Goal: Transaction & Acquisition: Purchase product/service

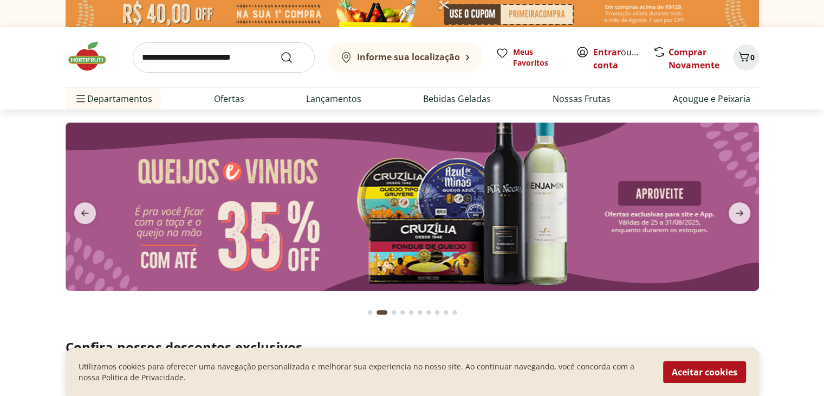
scroll to position [54, 0]
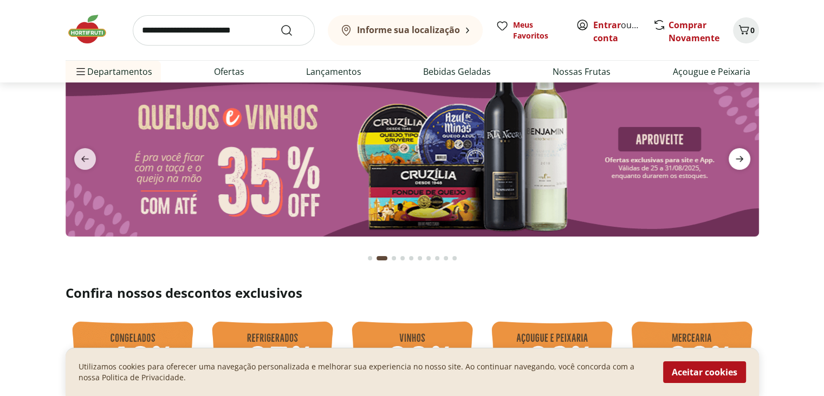
click at [733, 163] on icon "next" at bounding box center [739, 158] width 13 height 13
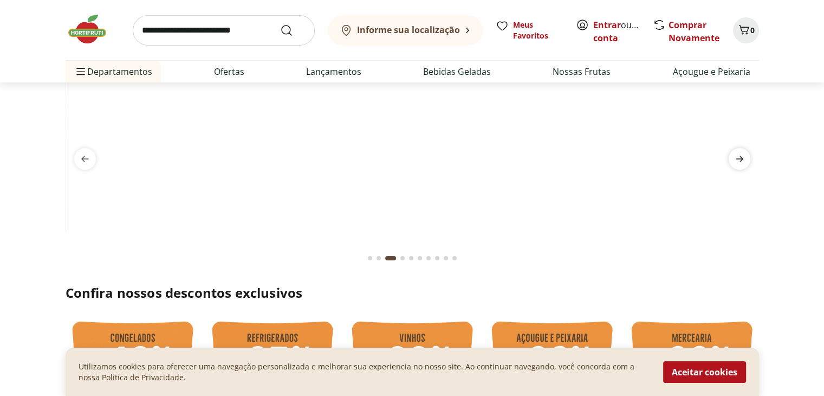
click at [733, 163] on icon "next" at bounding box center [739, 158] width 13 height 13
click at [236, 72] on link "Ofertas" at bounding box center [229, 71] width 30 height 13
select select "**********"
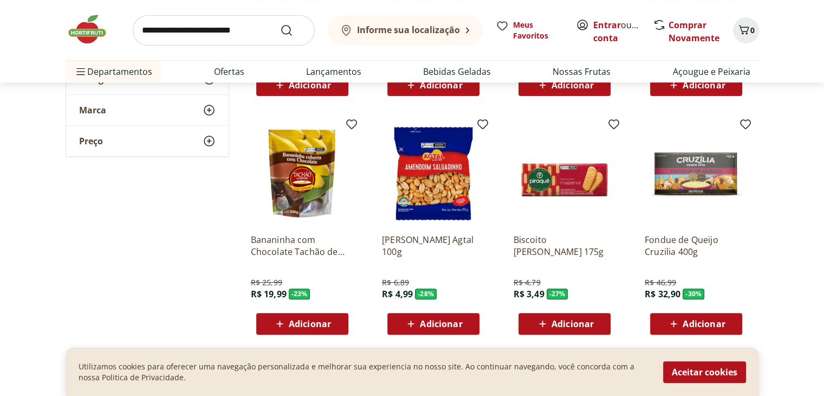
scroll to position [325, 0]
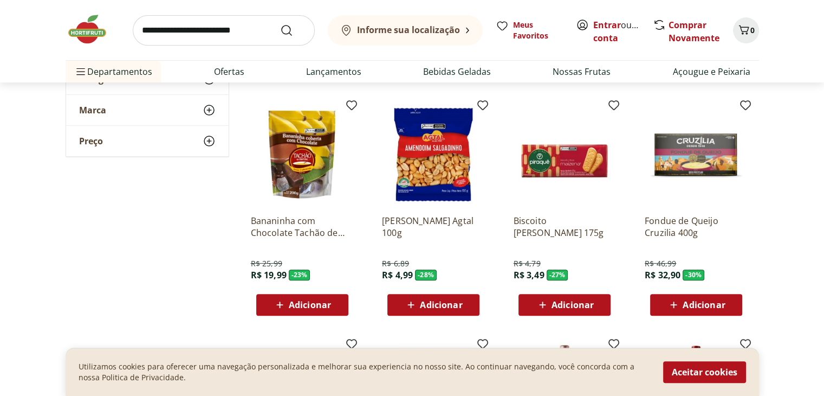
click at [453, 308] on span "Adicionar" at bounding box center [441, 304] width 42 height 9
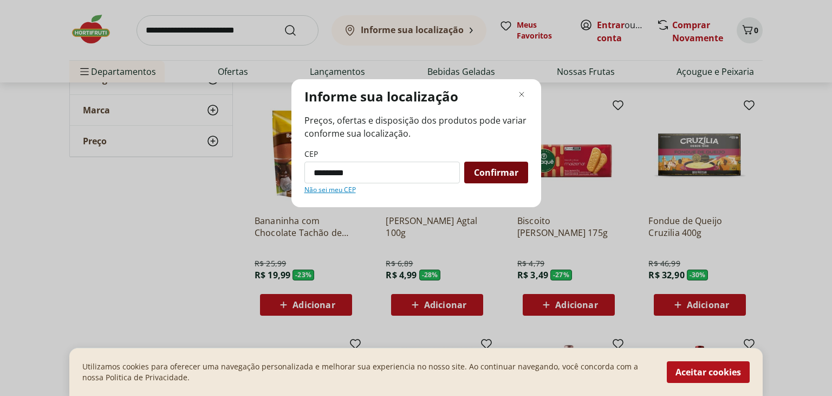
type input "*********"
click at [513, 168] on span "Confirmar" at bounding box center [496, 172] width 44 height 9
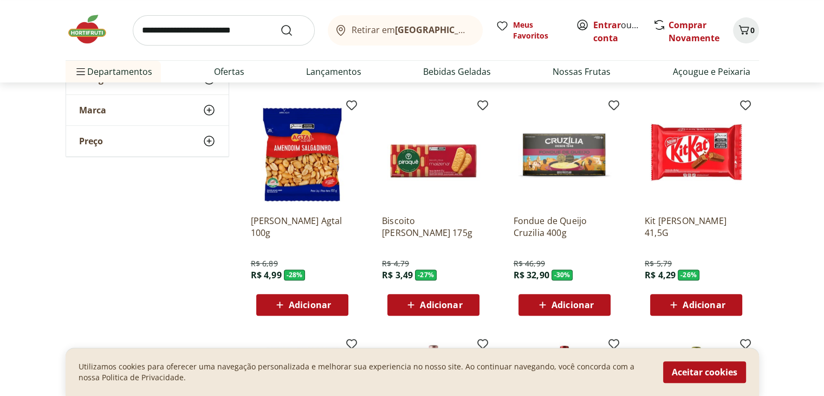
click at [695, 371] on button "Aceitar cookies" at bounding box center [704, 372] width 83 height 22
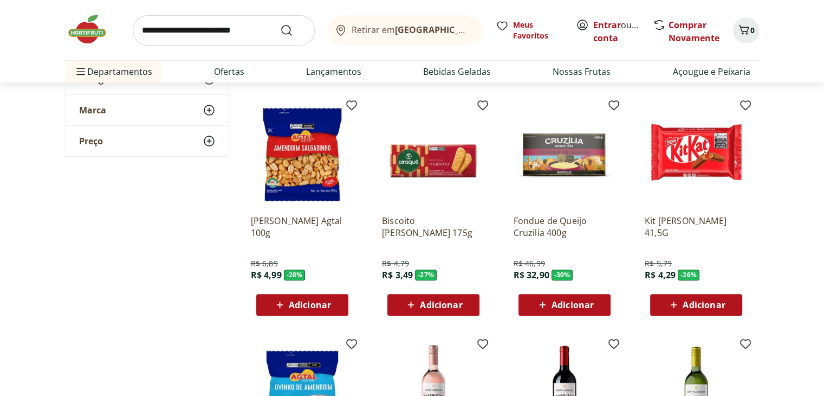
click at [320, 300] on span "Adicionar" at bounding box center [310, 304] width 42 height 9
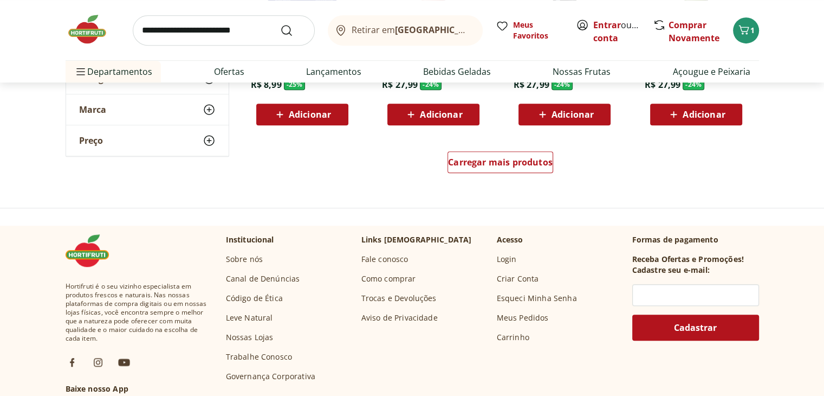
scroll to position [759, 0]
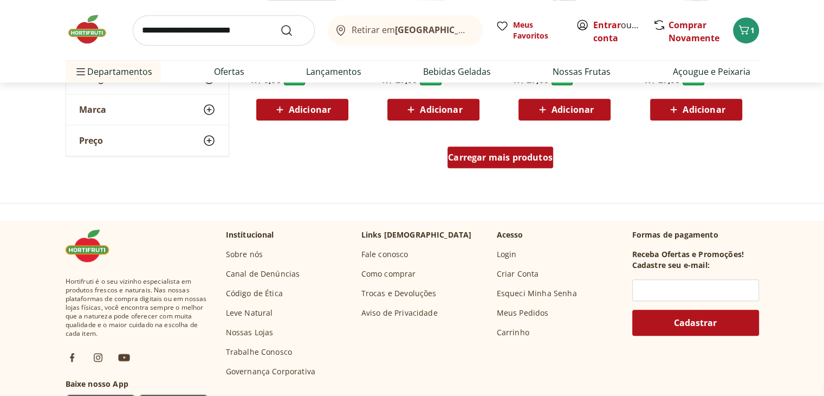
click at [514, 162] on span "Carregar mais produtos" at bounding box center [500, 157] width 105 height 9
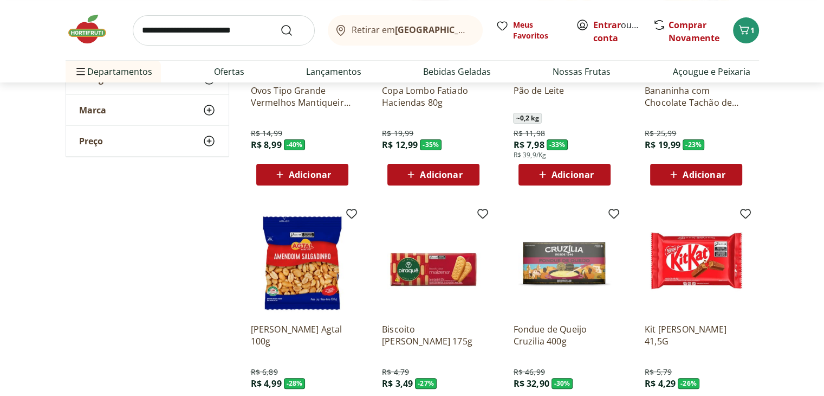
scroll to position [0, 0]
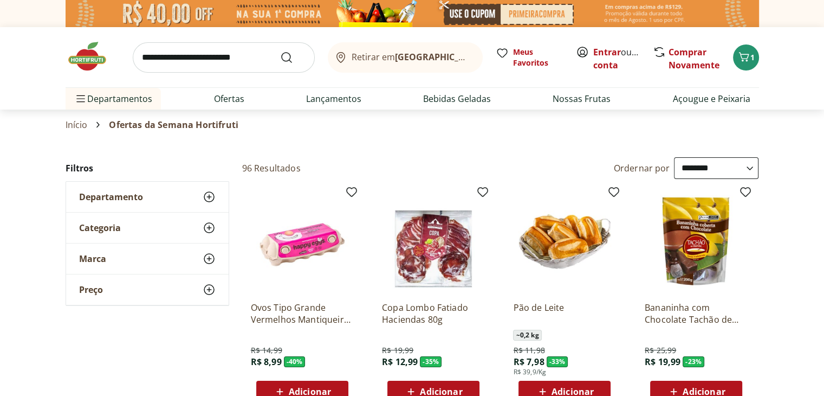
click at [20, 137] on section "Início Ofertas da Semana Hortifruti" at bounding box center [412, 124] width 824 height 30
click at [227, 97] on link "Ofertas" at bounding box center [229, 98] width 30 height 13
click at [230, 104] on link "Ofertas" at bounding box center [229, 98] width 30 height 13
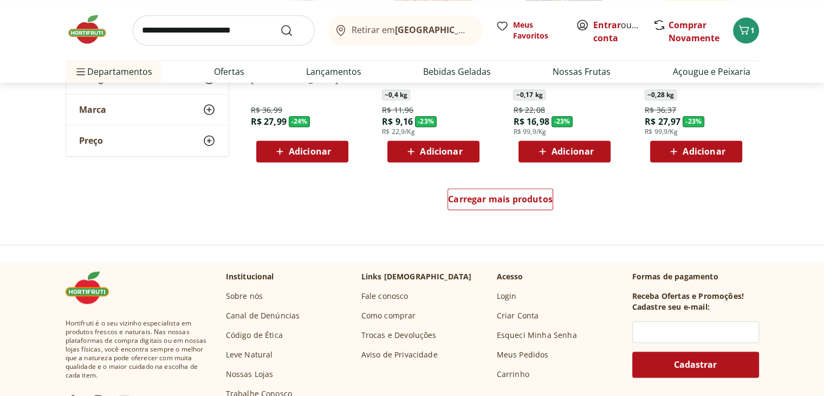
scroll to position [1409, 0]
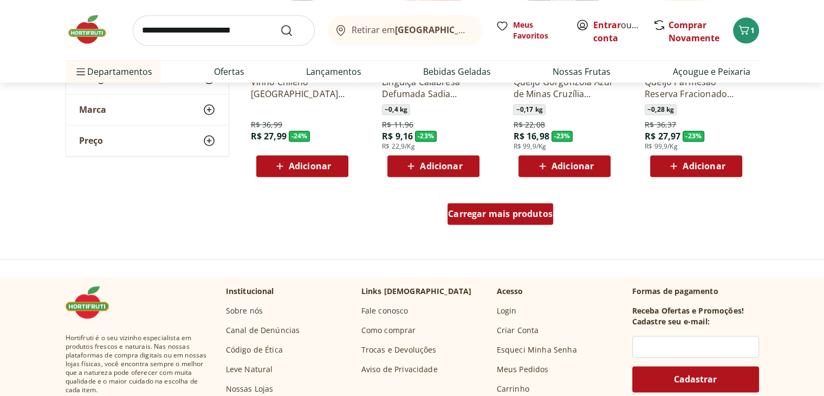
click at [520, 210] on span "Carregar mais produtos" at bounding box center [500, 213] width 105 height 9
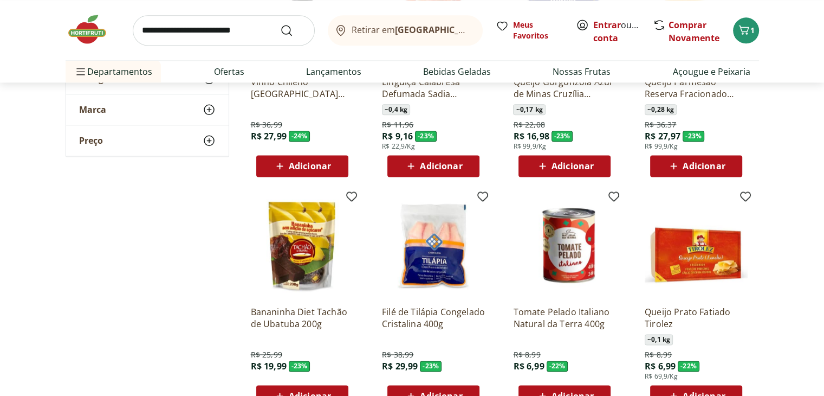
scroll to position [1463, 0]
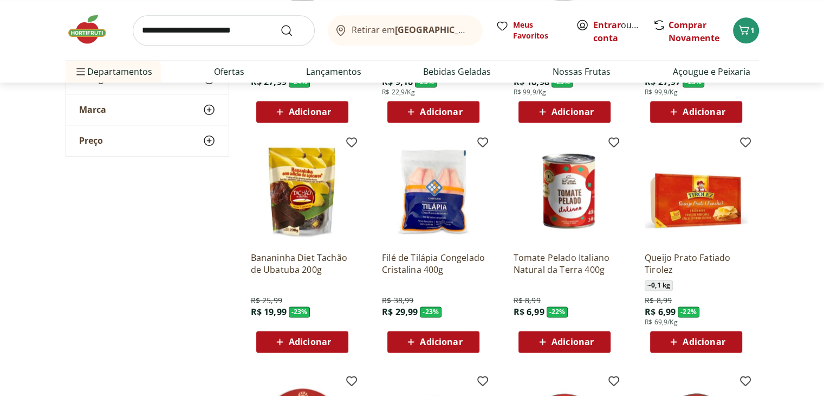
click at [462, 343] on span "Adicionar" at bounding box center [441, 341] width 42 height 9
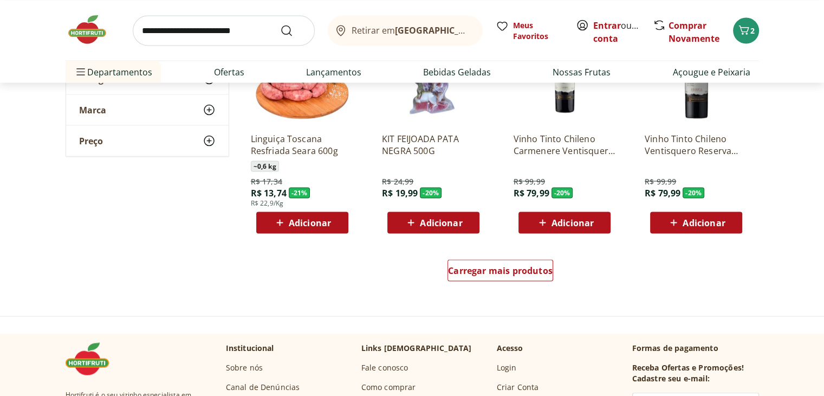
scroll to position [2114, 0]
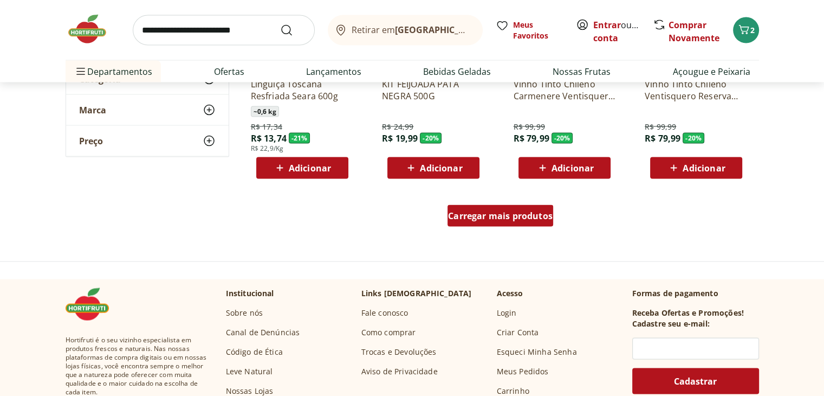
drag, startPoint x: 487, startPoint y: 202, endPoint x: 488, endPoint y: 214, distance: 12.0
click at [488, 204] on div "Carregar mais produtos" at bounding box center [501, 218] width 526 height 52
click at [492, 222] on div "Carregar mais produtos" at bounding box center [501, 216] width 106 height 22
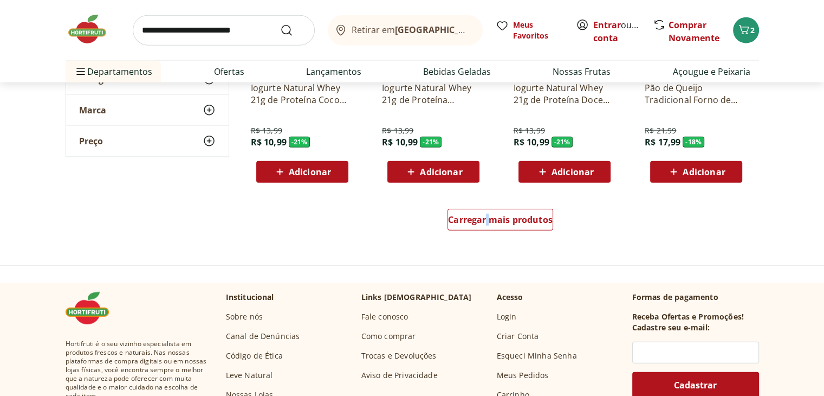
scroll to position [2818, 0]
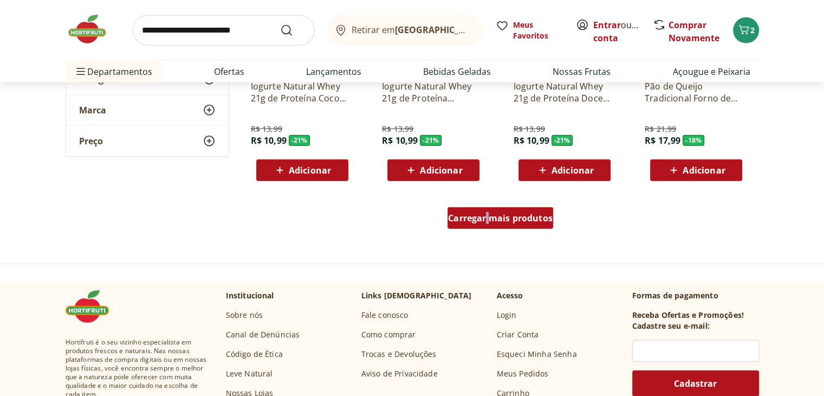
click at [507, 222] on span "Carregar mais produtos" at bounding box center [500, 218] width 105 height 9
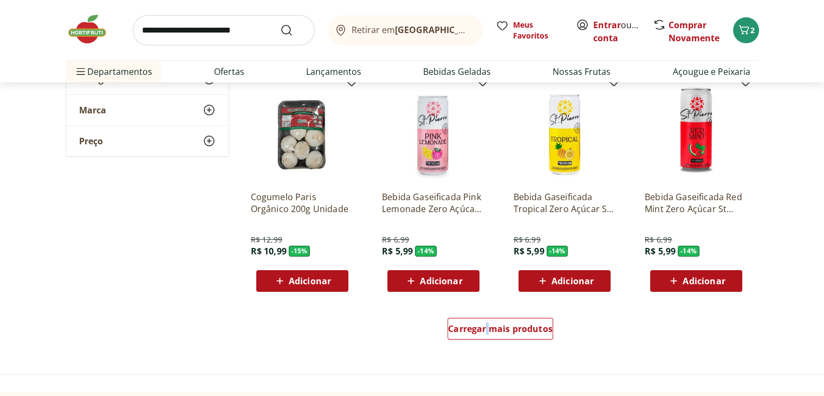
scroll to position [3469, 0]
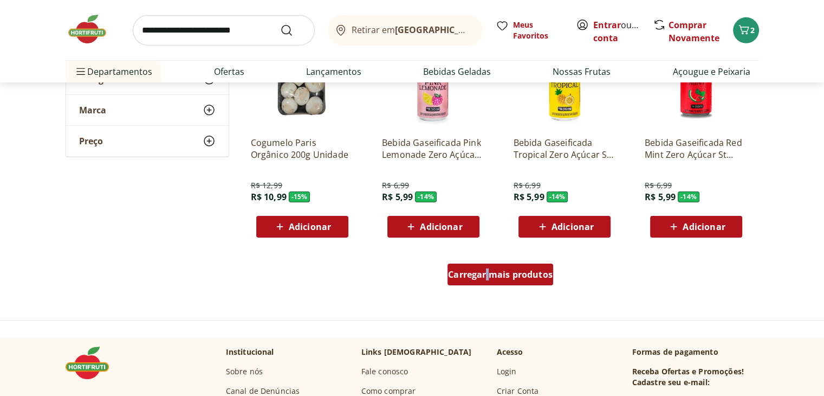
click at [506, 285] on div "Carregar mais produtos" at bounding box center [501, 274] width 106 height 22
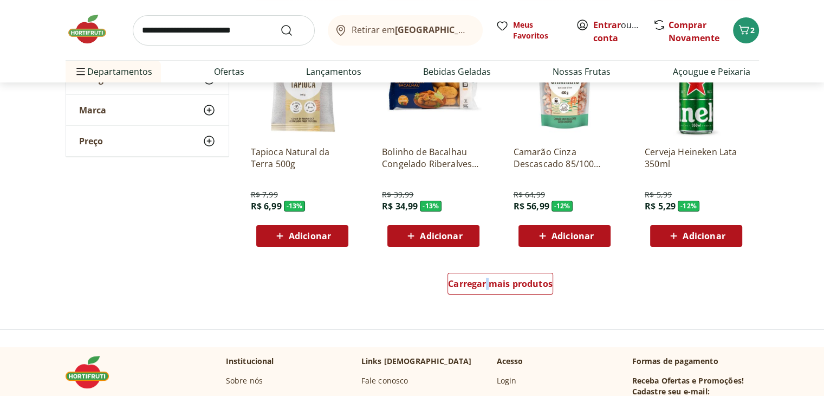
scroll to position [4173, 0]
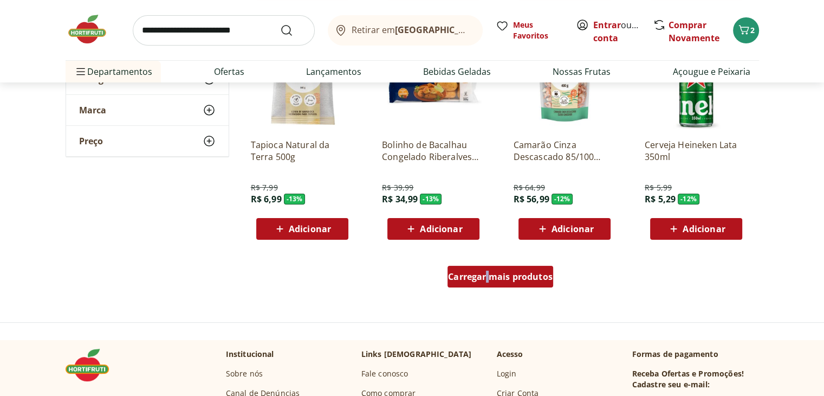
click at [521, 279] on span "Carregar mais produtos" at bounding box center [500, 276] width 105 height 9
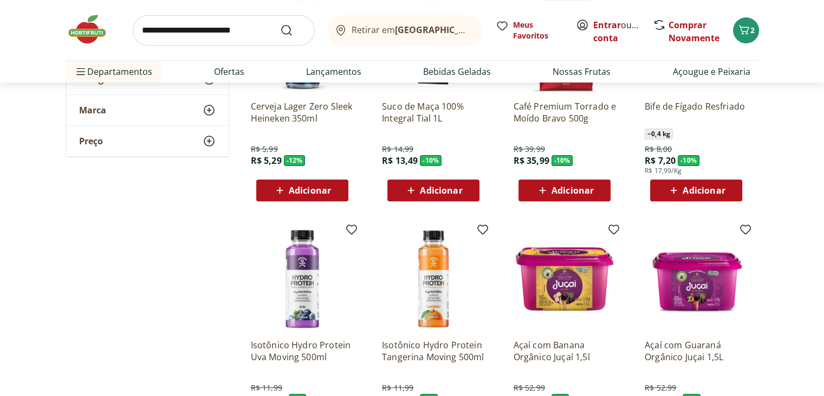
scroll to position [4444, 0]
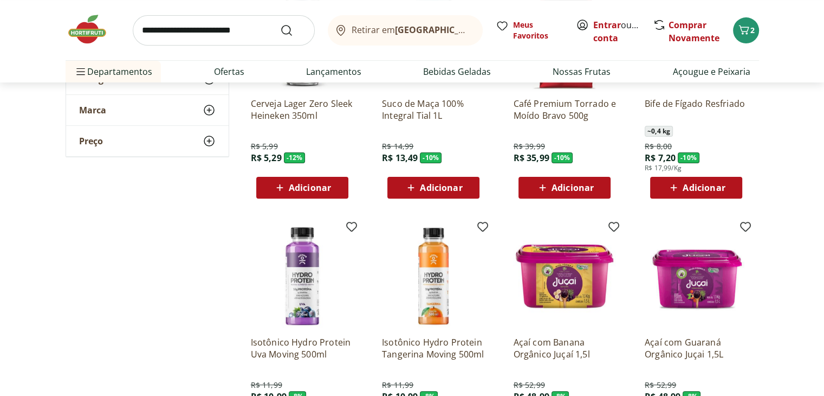
click at [191, 37] on input "search" at bounding box center [224, 30] width 182 height 30
type input "******"
click at [280, 24] on button "Submit Search" at bounding box center [293, 30] width 26 height 13
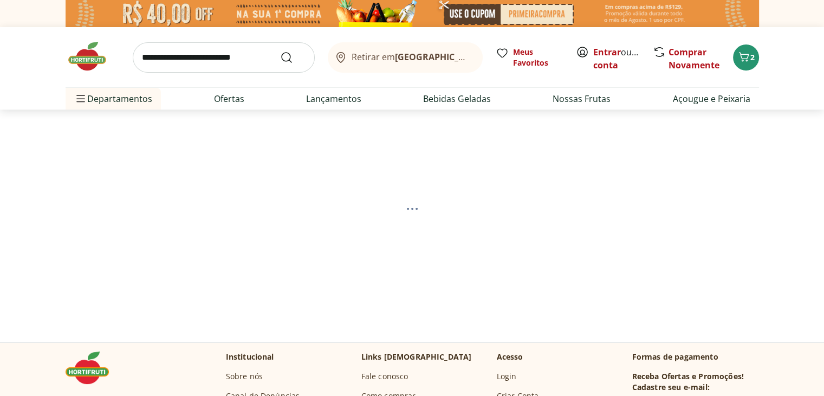
select select "**********"
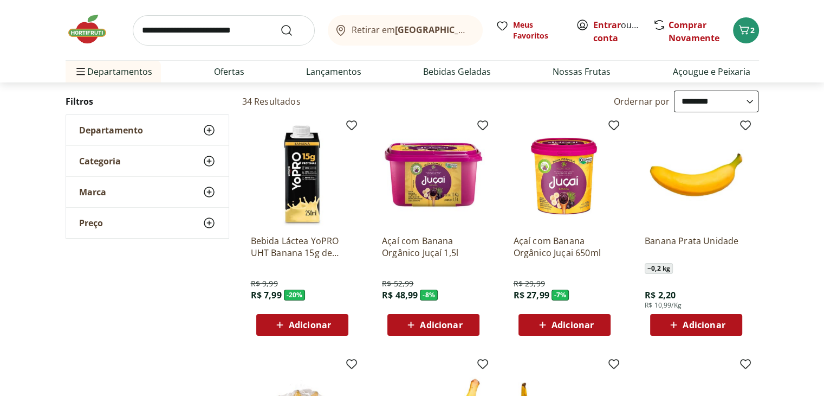
scroll to position [108, 0]
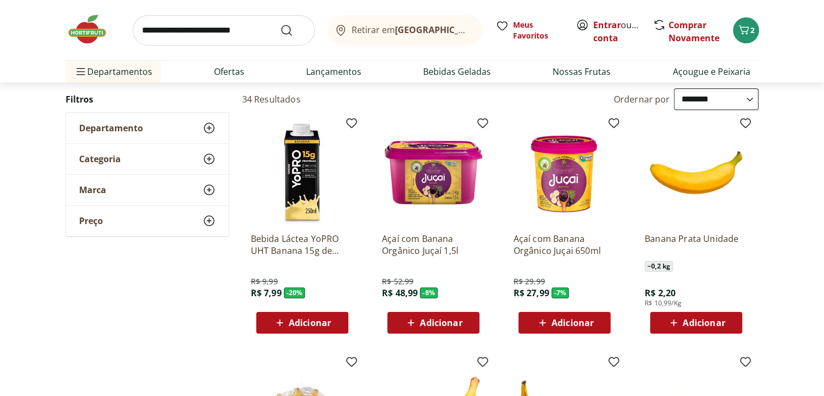
click at [698, 325] on span "Adicionar" at bounding box center [704, 322] width 42 height 9
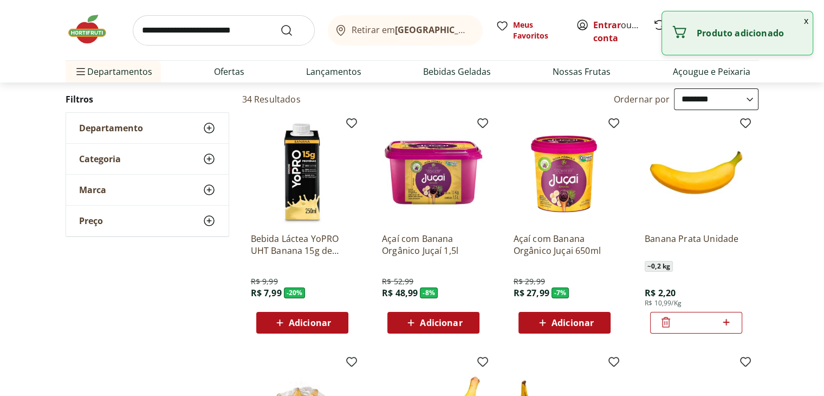
click at [727, 321] on icon at bounding box center [727, 322] width 7 height 7
click at [728, 321] on icon at bounding box center [727, 322] width 7 height 7
type input "*"
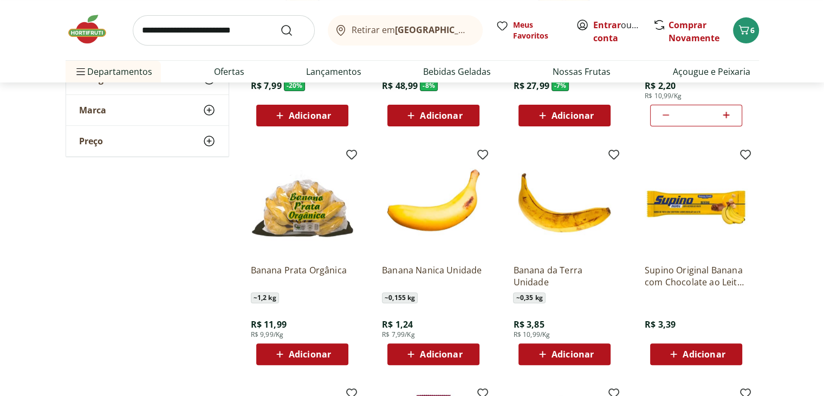
scroll to position [325, 0]
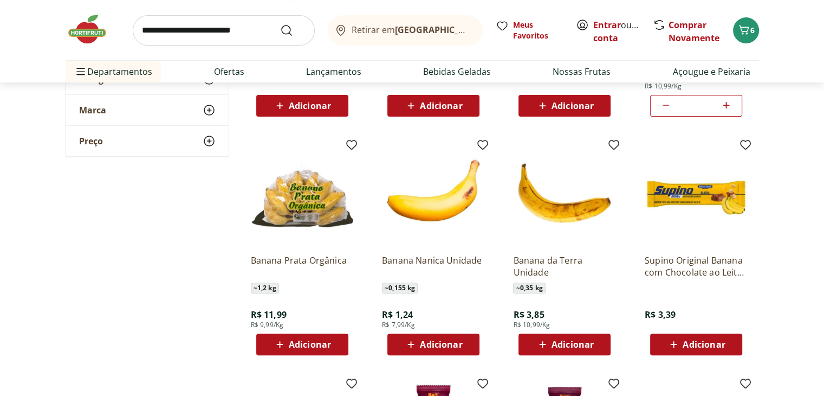
click at [293, 205] on img at bounding box center [302, 194] width 103 height 103
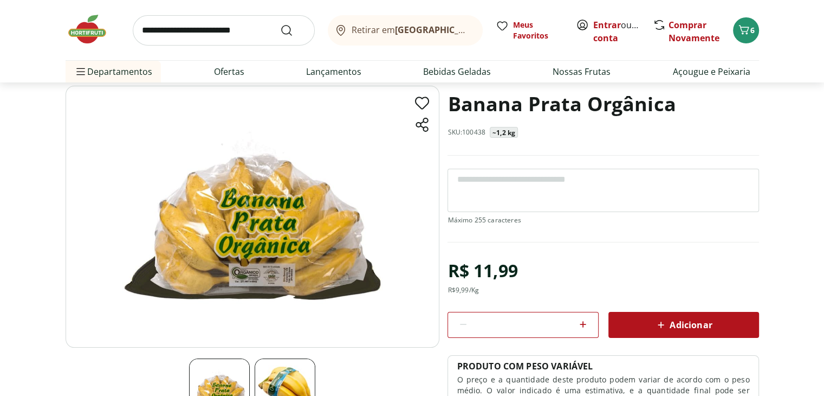
scroll to position [108, 0]
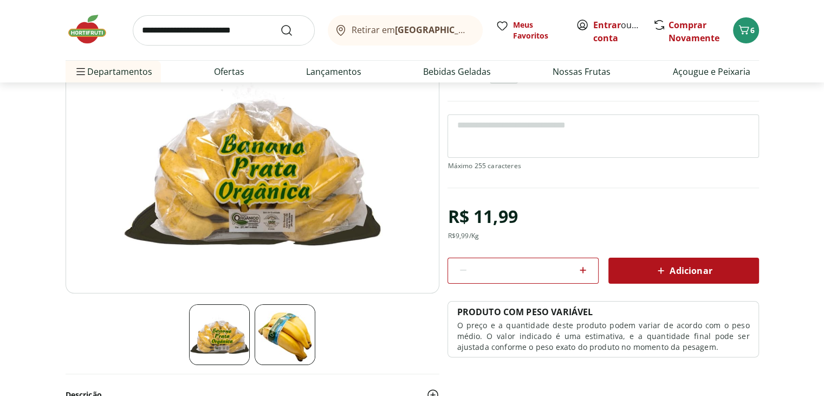
click at [280, 326] on img at bounding box center [285, 334] width 61 height 61
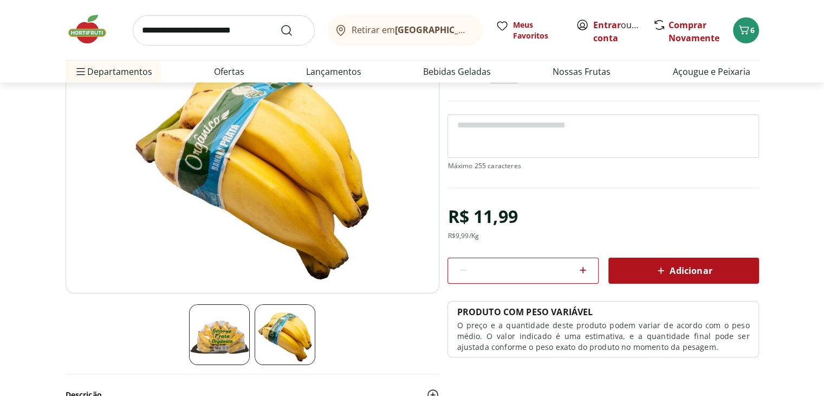
click at [228, 324] on img at bounding box center [219, 334] width 61 height 61
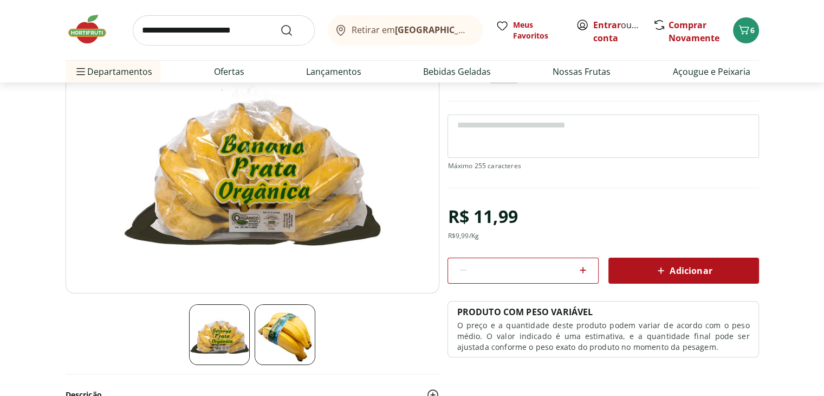
click at [295, 335] on img at bounding box center [285, 334] width 61 height 61
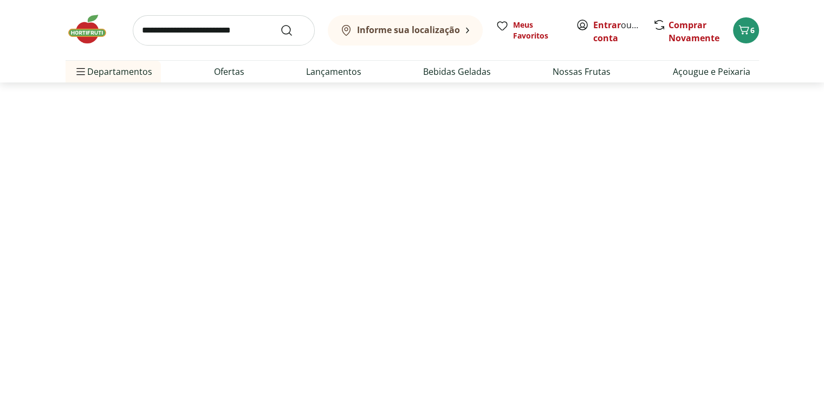
scroll to position [325, 0]
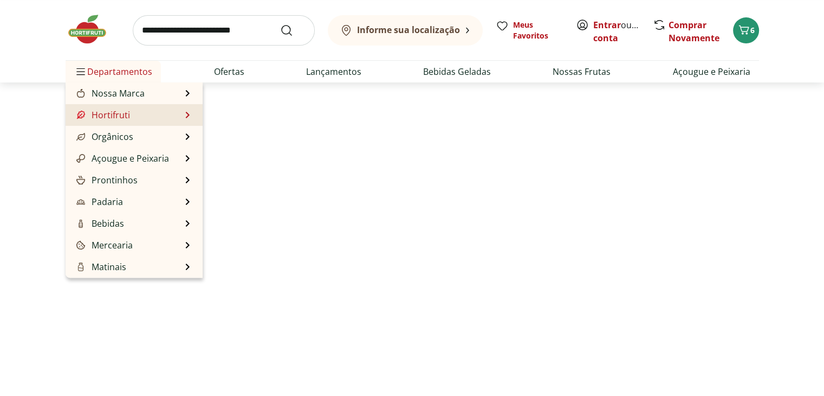
select select "**********"
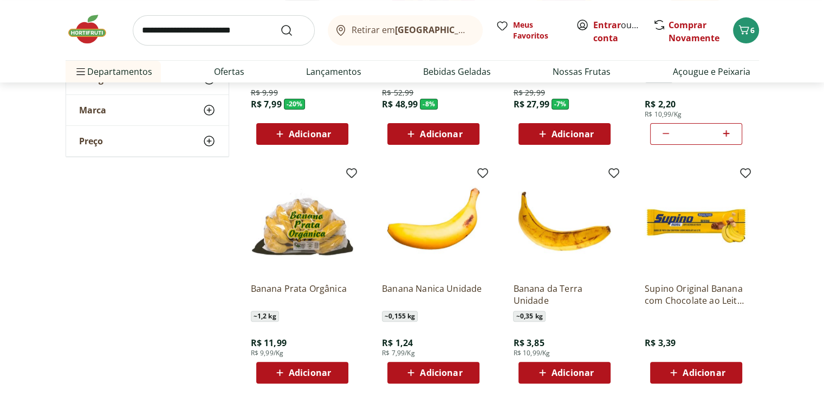
scroll to position [271, 0]
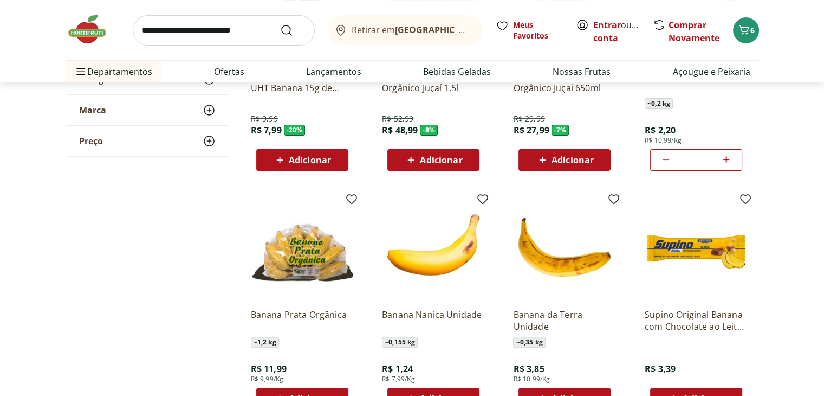
click at [728, 157] on icon at bounding box center [727, 159] width 14 height 13
type input "*"
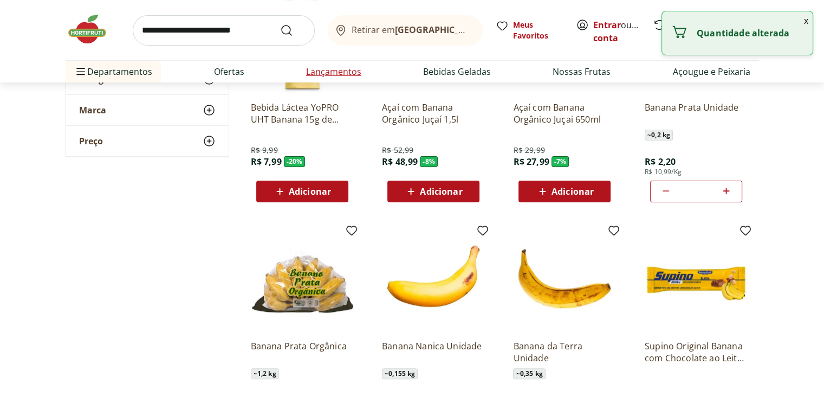
scroll to position [163, 0]
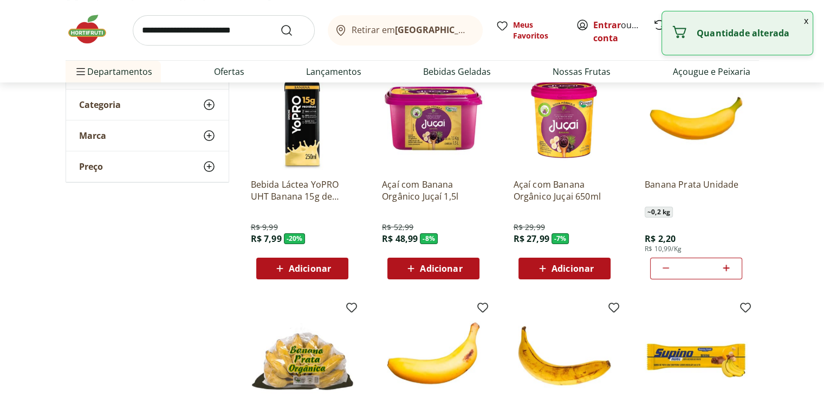
click at [224, 29] on input "search" at bounding box center [224, 30] width 182 height 30
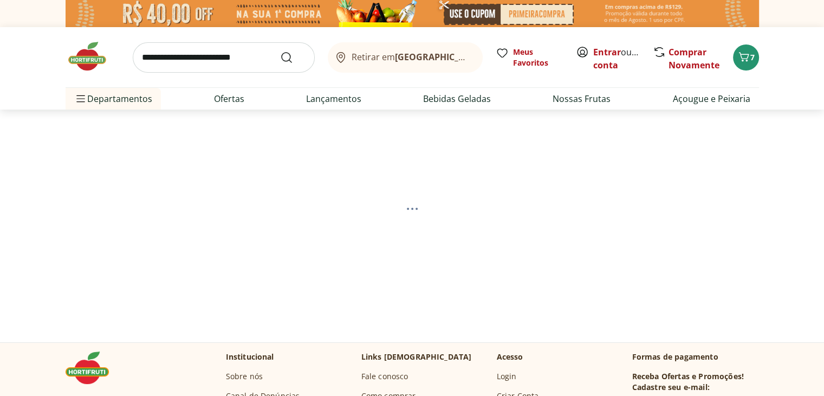
select select "**********"
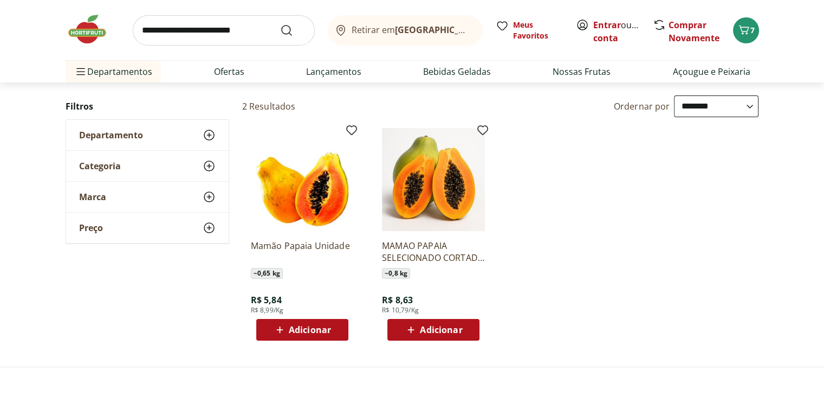
scroll to position [108, 0]
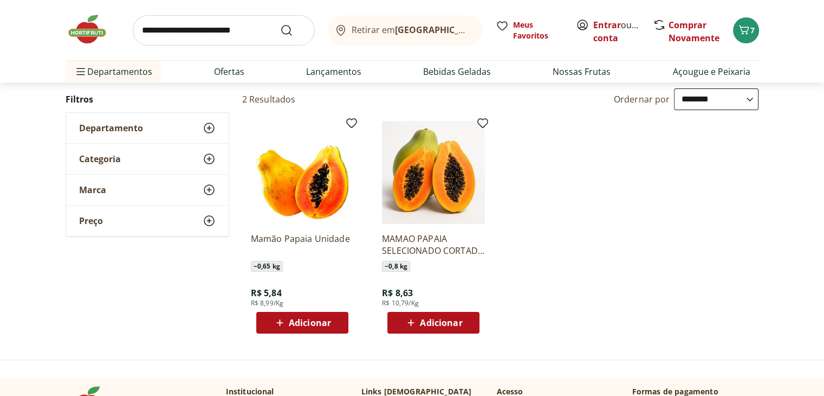
click at [291, 324] on span "Adicionar" at bounding box center [310, 322] width 42 height 9
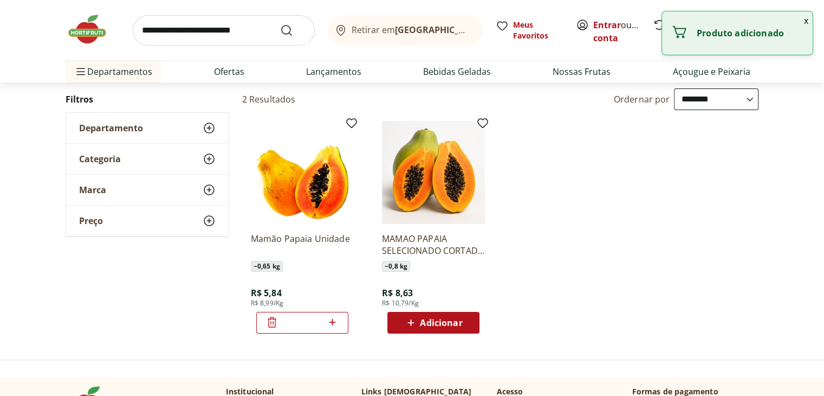
click at [333, 321] on icon at bounding box center [333, 322] width 7 height 7
type input "*"
click at [242, 29] on input "search" at bounding box center [224, 30] width 182 height 30
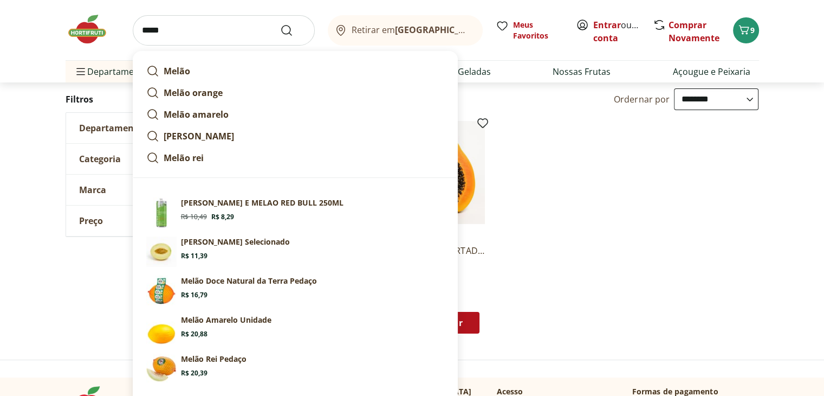
type input "*****"
click at [38, 322] on section "**********" at bounding box center [412, 195] width 824 height 293
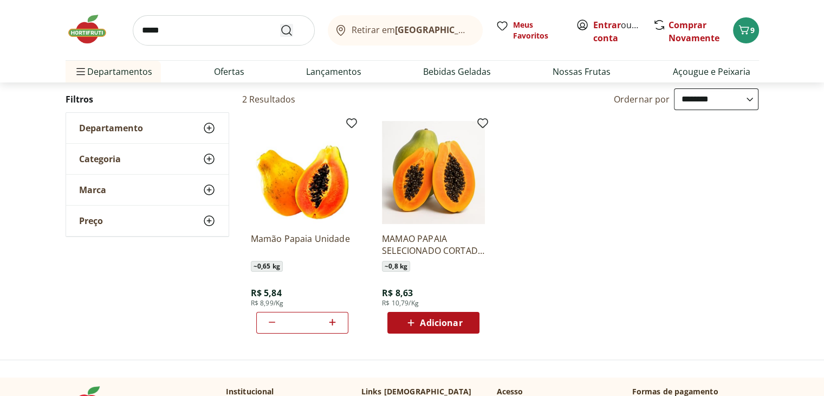
click at [287, 28] on icon "Submit Search" at bounding box center [286, 30] width 13 height 13
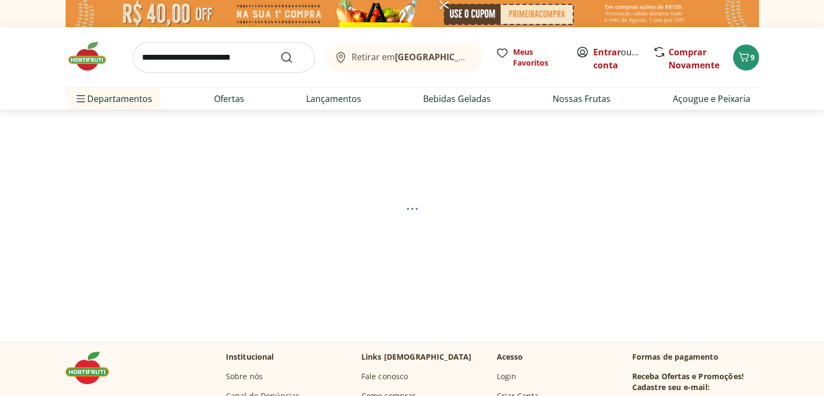
select select "**********"
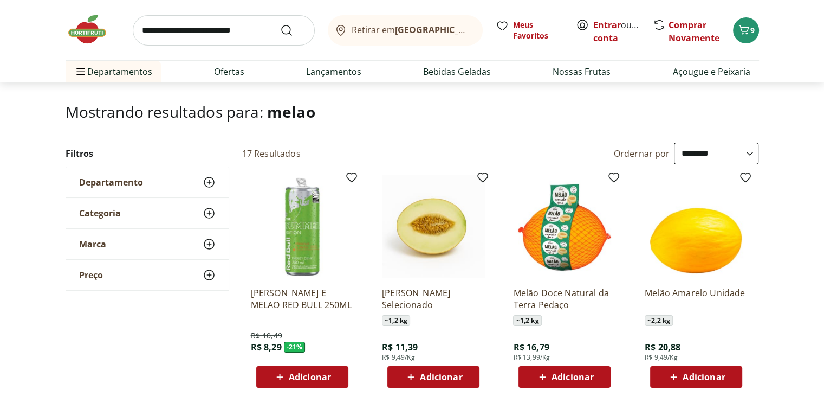
scroll to position [108, 0]
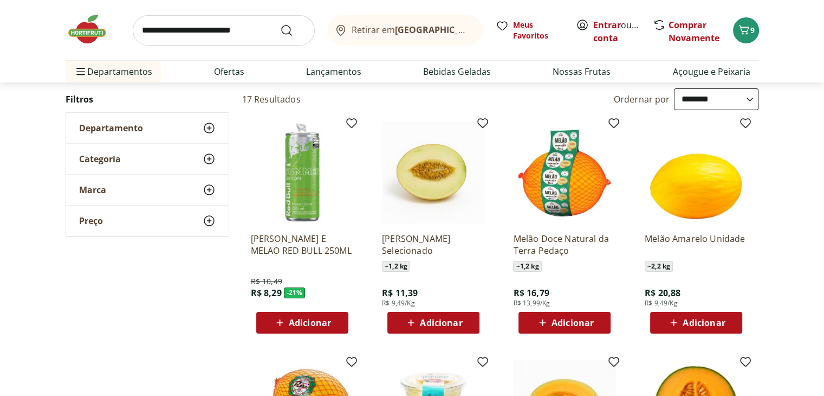
click at [446, 323] on span "Adicionar" at bounding box center [441, 322] width 42 height 9
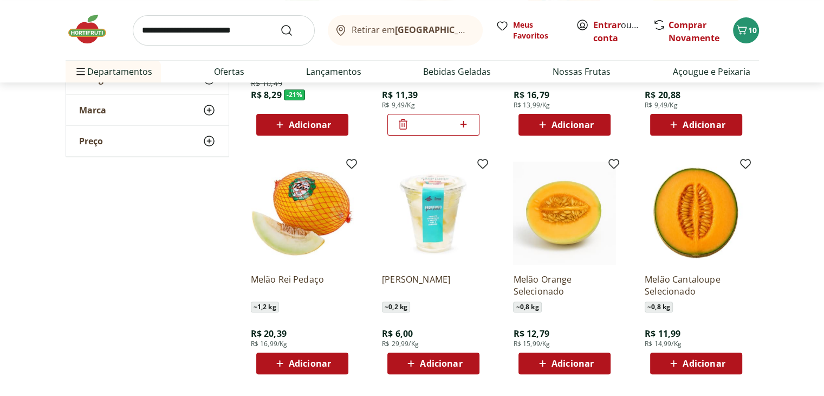
scroll to position [325, 0]
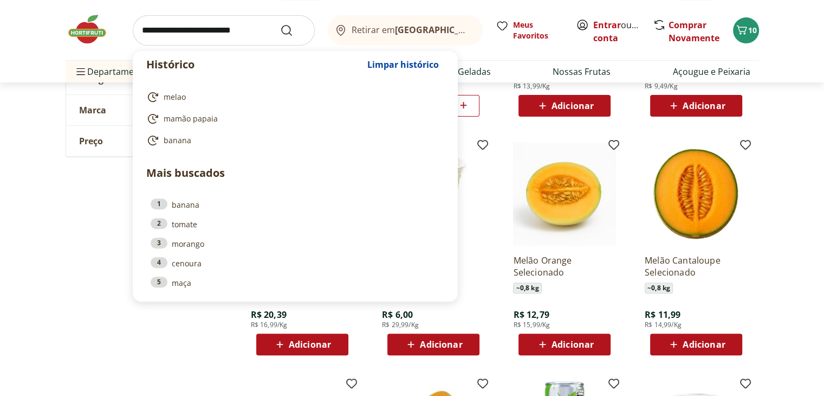
click at [217, 35] on input "search" at bounding box center [224, 30] width 182 height 30
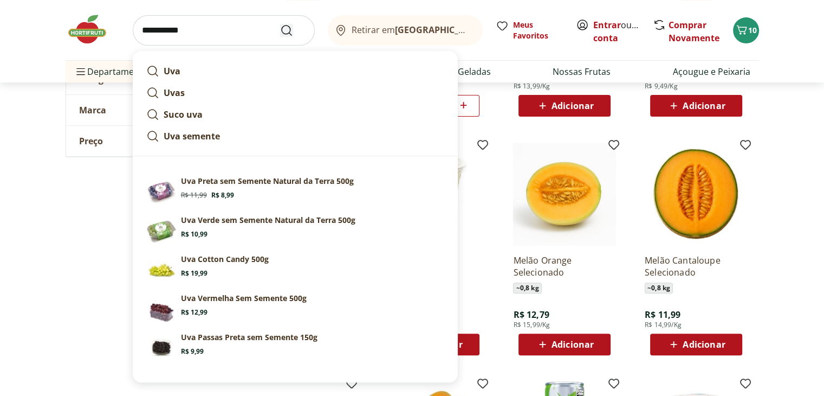
type input "**********"
click at [292, 31] on icon "Submit Search" at bounding box center [286, 30] width 13 height 13
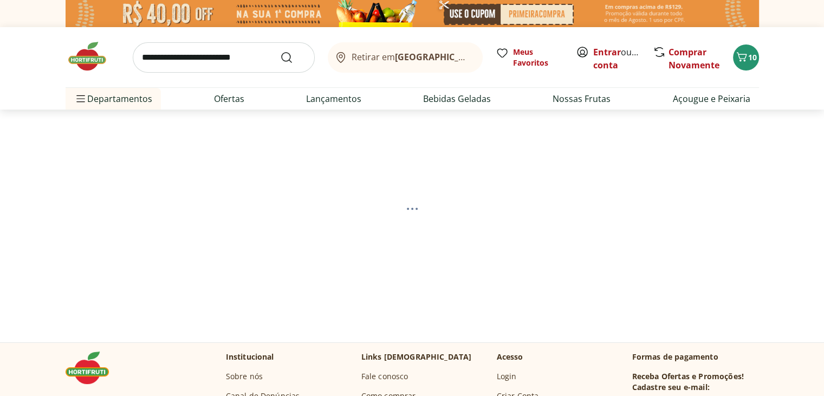
select select "**********"
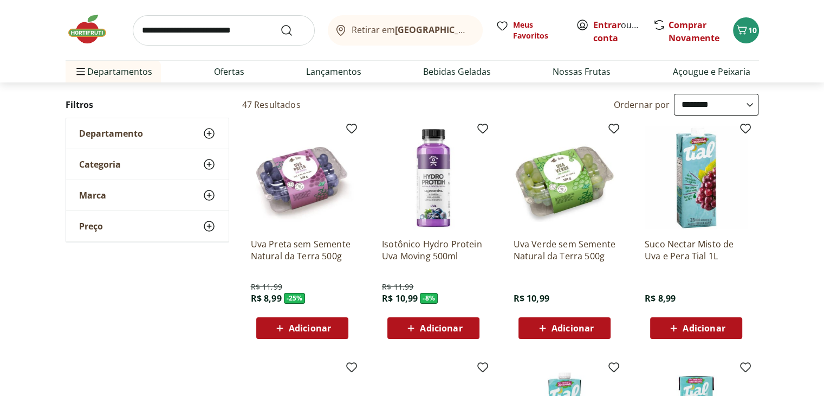
scroll to position [108, 0]
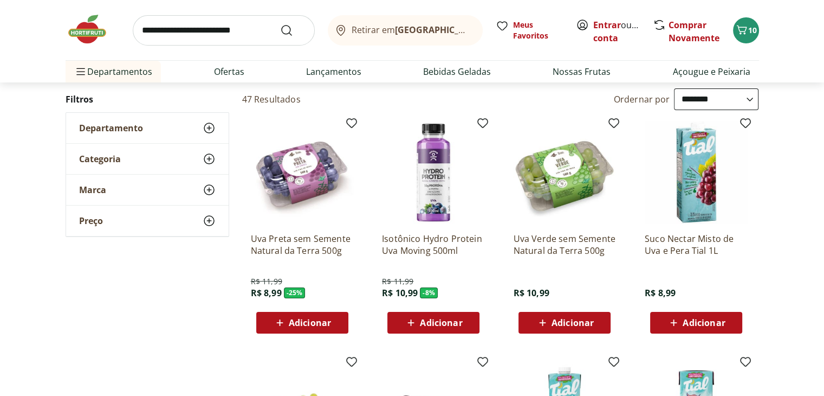
click at [330, 319] on span "Adicionar" at bounding box center [310, 322] width 42 height 9
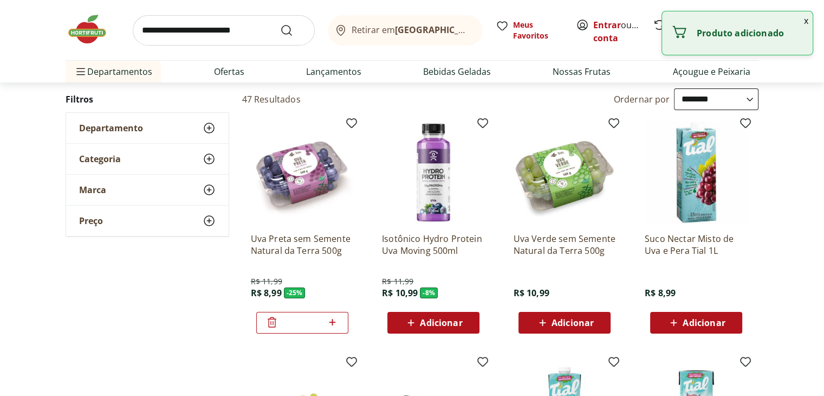
scroll to position [0, 0]
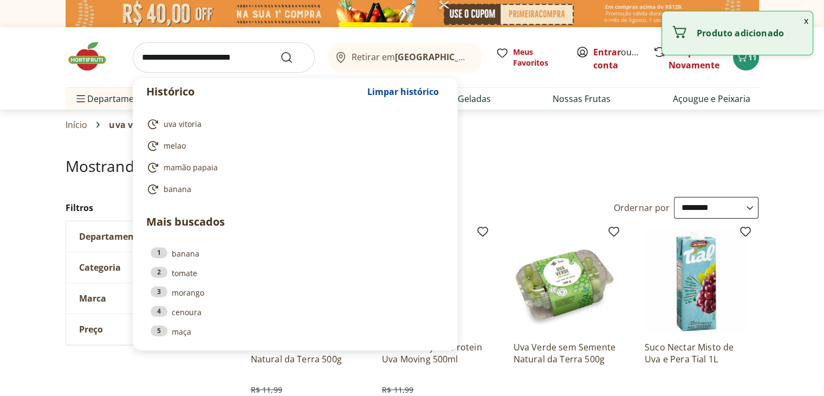
click at [235, 60] on input "search" at bounding box center [224, 57] width 182 height 30
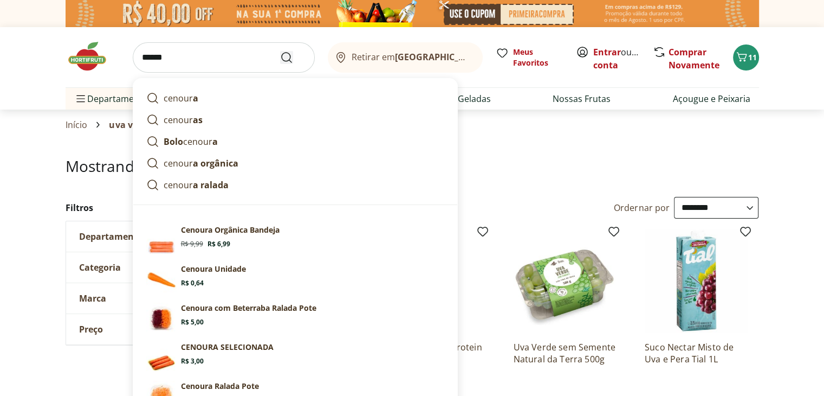
type input "******"
click at [284, 59] on icon "Submit Search" at bounding box center [286, 57] width 13 height 13
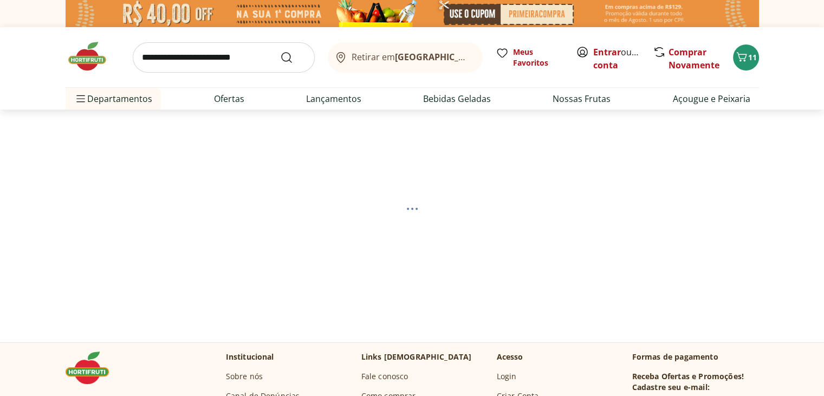
select select "**********"
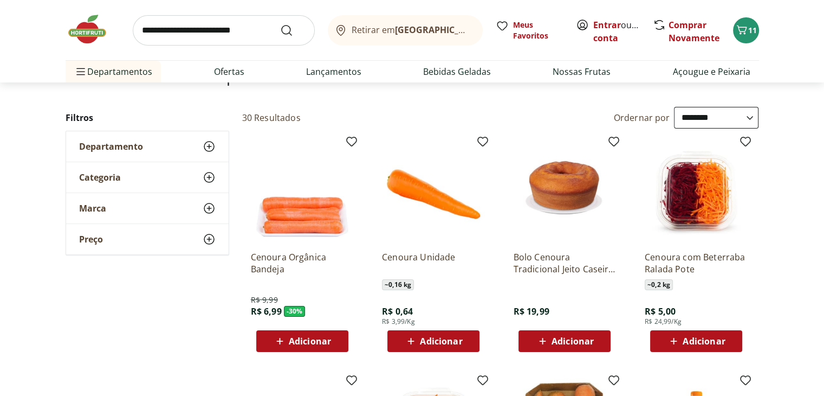
scroll to position [108, 0]
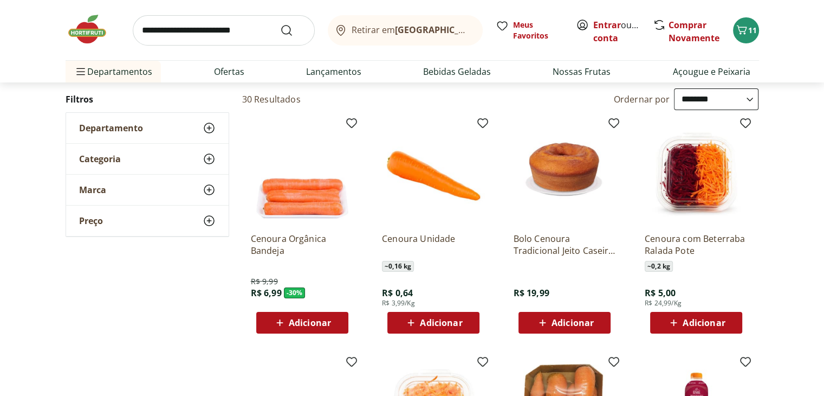
click at [425, 325] on span "Adicionar" at bounding box center [441, 322] width 42 height 9
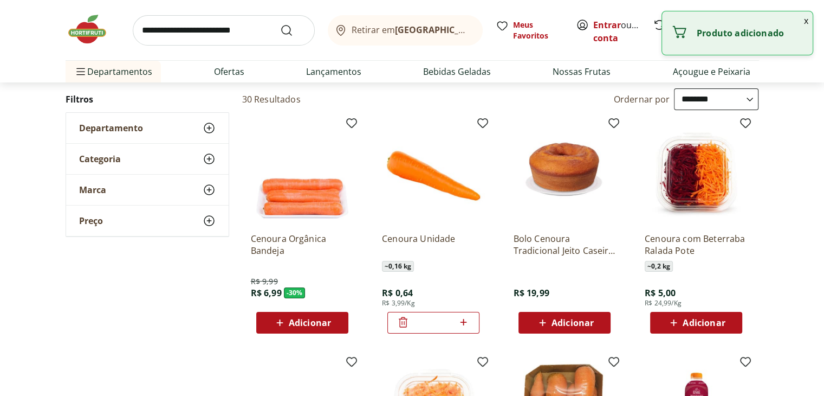
click at [460, 324] on icon at bounding box center [464, 321] width 14 height 13
type input "*"
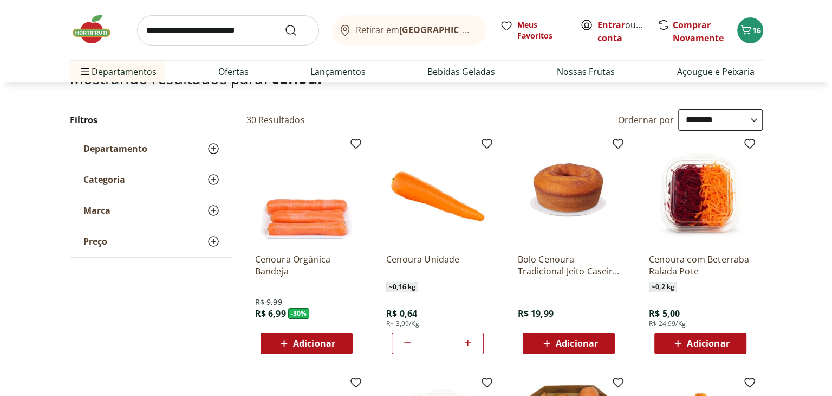
scroll to position [54, 0]
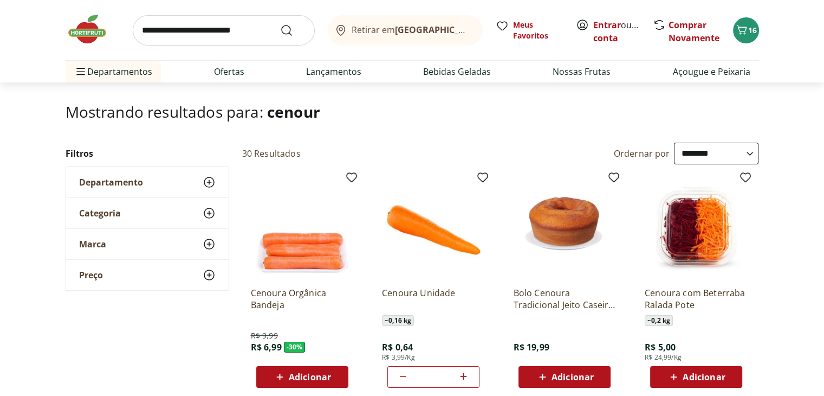
click at [213, 33] on input "search" at bounding box center [224, 30] width 182 height 30
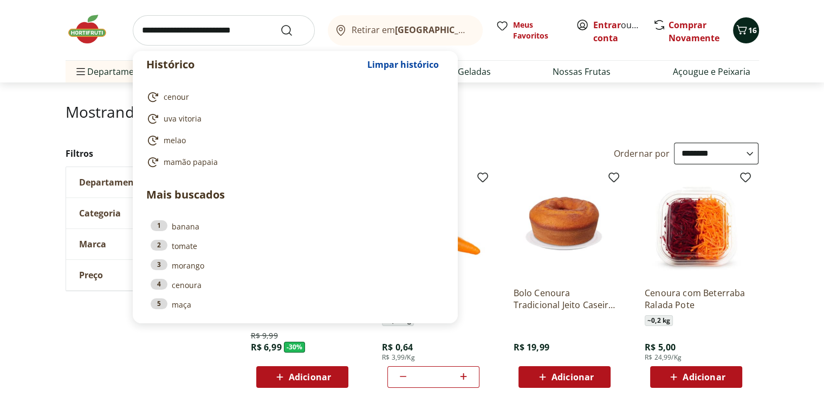
click at [752, 36] on button "16" at bounding box center [746, 30] width 26 height 26
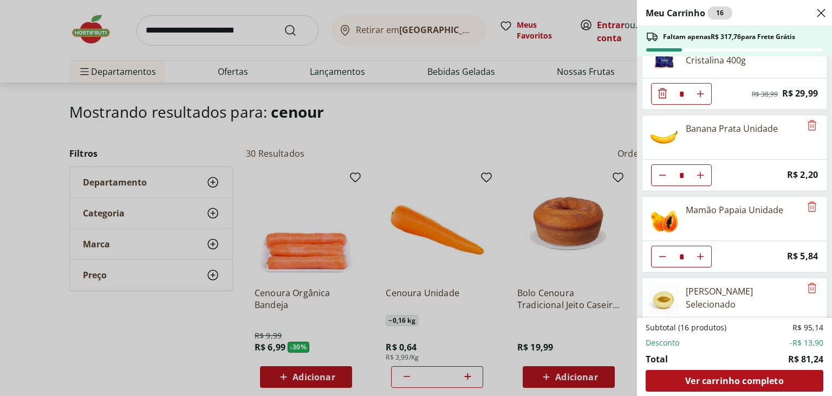
scroll to position [91, 0]
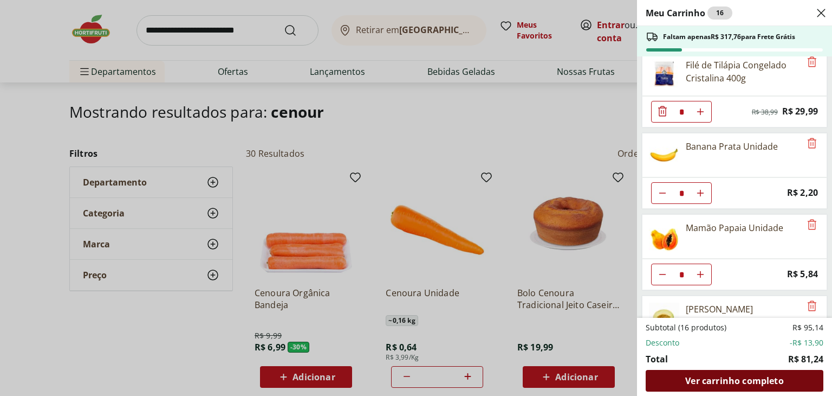
click at [731, 376] on span "Ver carrinho completo" at bounding box center [735, 380] width 98 height 9
